Goal: Task Accomplishment & Management: Manage account settings

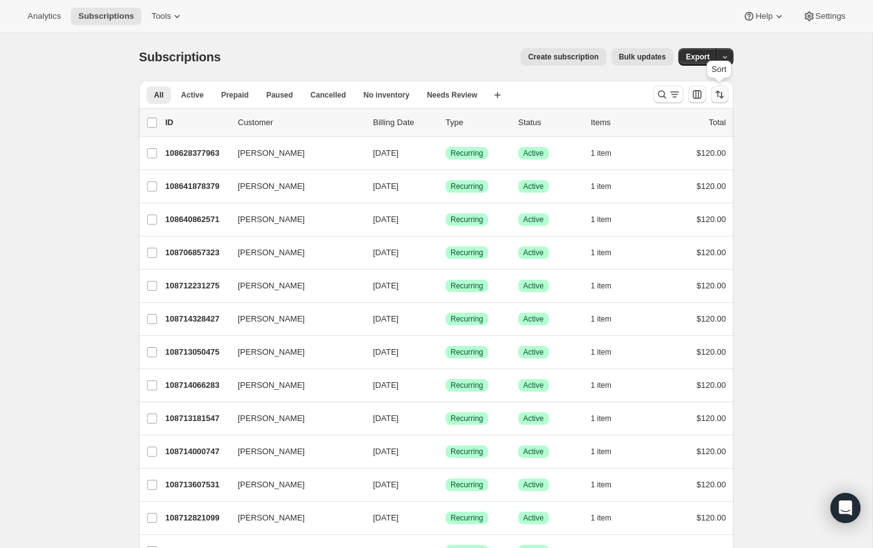
click at [724, 91] on icon "Sort the results" at bounding box center [720, 94] width 13 height 13
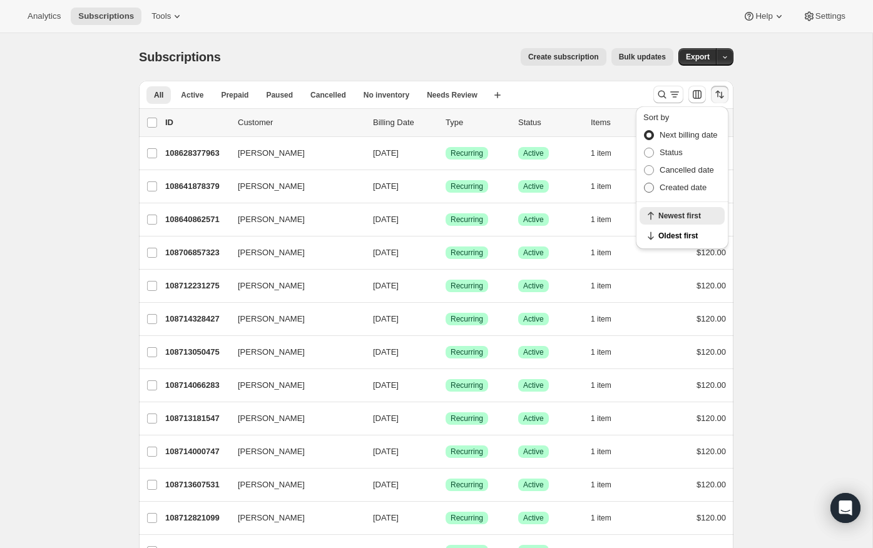
click at [649, 182] on span at bounding box center [649, 187] width 11 height 11
click at [645, 183] on input "Created date" at bounding box center [644, 183] width 1 height 1
radio input "true"
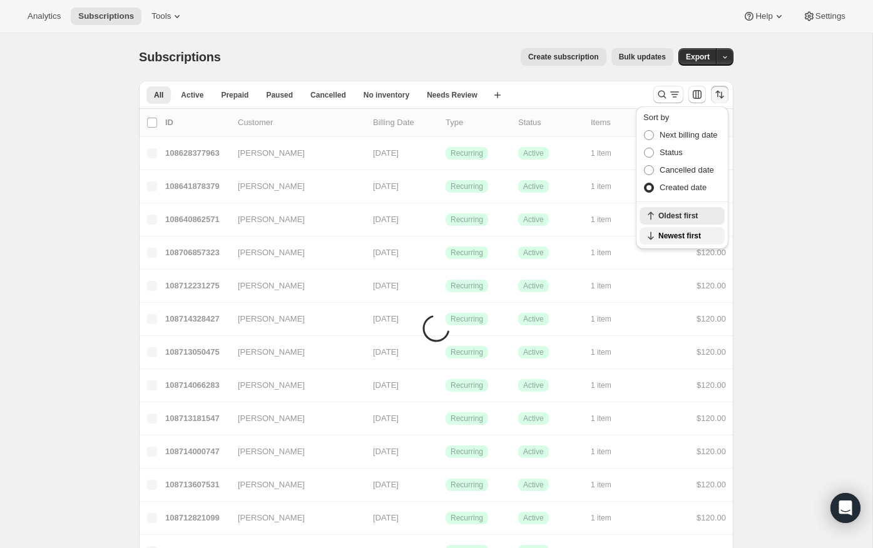
click at [672, 240] on button "Newest first" at bounding box center [682, 236] width 85 height 18
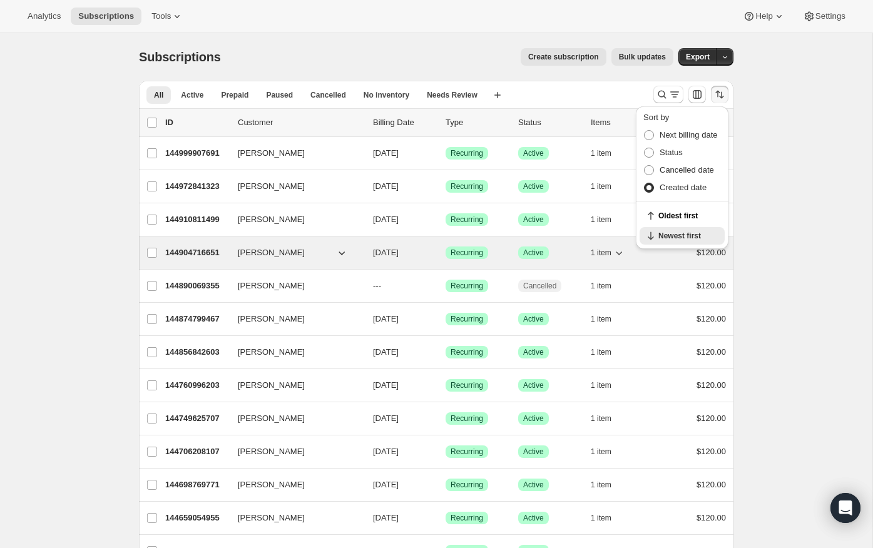
click at [251, 254] on span "[PERSON_NAME]" at bounding box center [271, 253] width 67 height 13
